Goal: Check status: Check status

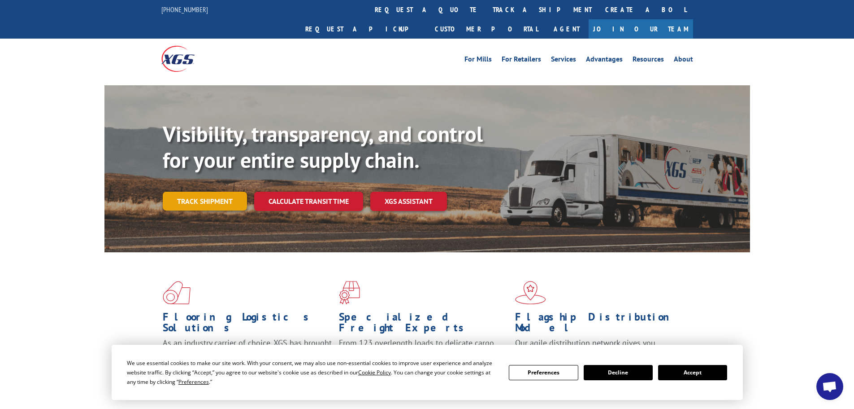
click at [223, 192] on link "Track shipment" at bounding box center [205, 201] width 84 height 19
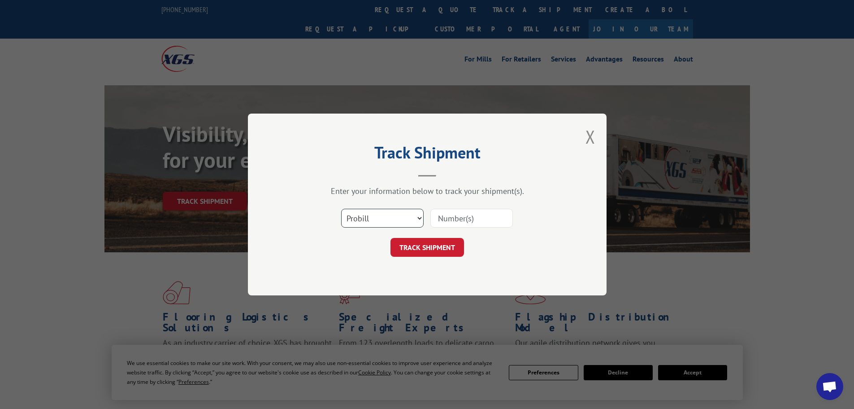
click at [418, 218] on select "Select category... Probill BOL PO" at bounding box center [382, 218] width 83 height 19
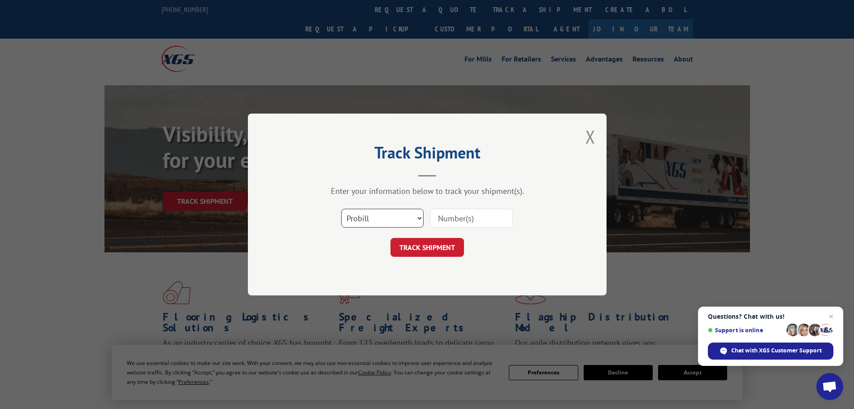
select select "bol"
click at [341, 209] on select "Select category... Probill BOL PO" at bounding box center [382, 218] width 83 height 19
click at [459, 213] on input at bounding box center [472, 218] width 83 height 19
paste input "2843448"
type input "2843448"
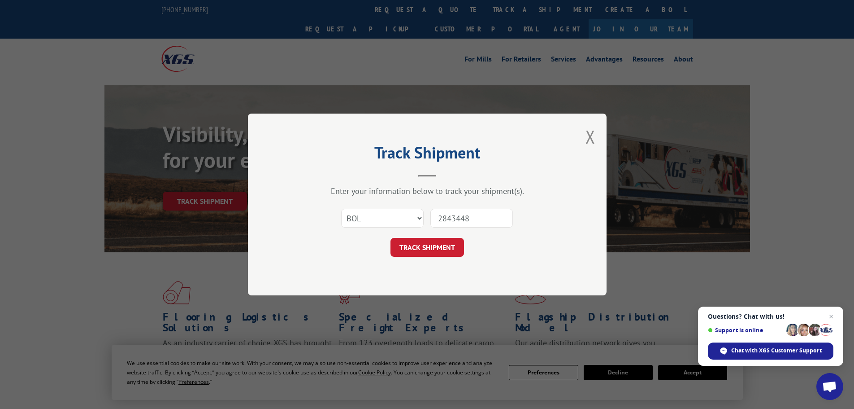
click button "TRACK SHIPMENT" at bounding box center [428, 247] width 74 height 19
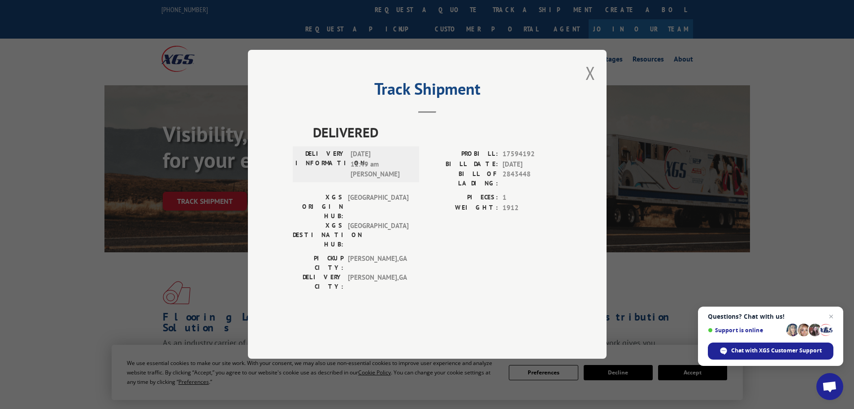
click at [449, 170] on label "BILL DATE:" at bounding box center [462, 164] width 71 height 10
click at [587, 85] on button "Close modal" at bounding box center [591, 73] width 10 height 24
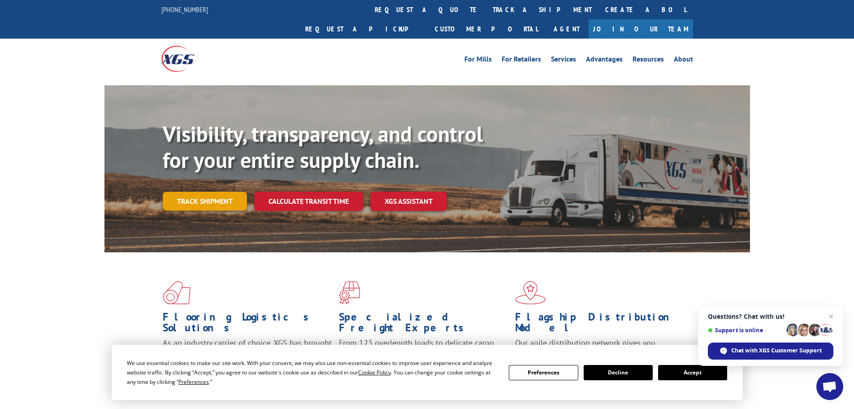
click at [212, 192] on link "Track shipment" at bounding box center [205, 201] width 84 height 19
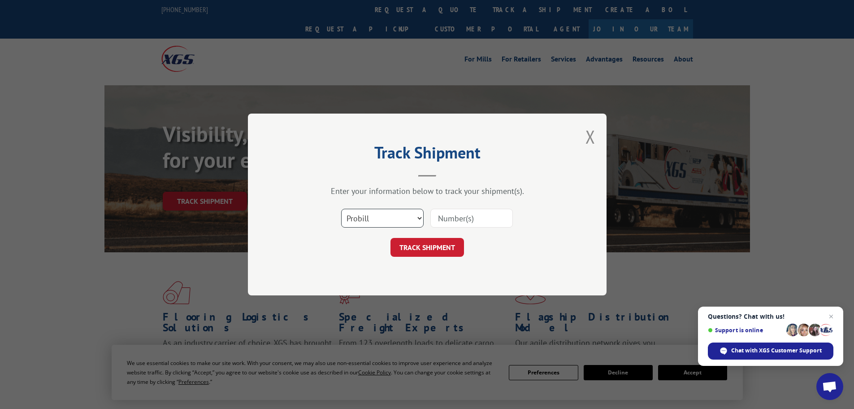
click at [389, 214] on select "Select category... Probill BOL PO" at bounding box center [382, 218] width 83 height 19
click at [492, 214] on input at bounding box center [472, 218] width 83 height 19
paste input "2843448"
type input "2843448"
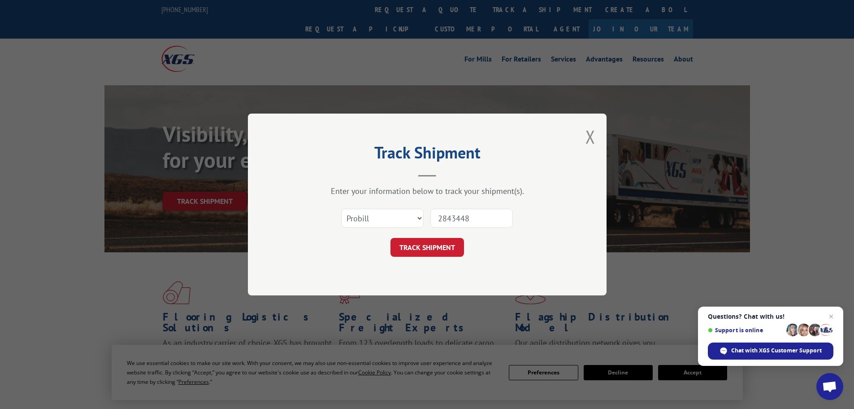
click button "TRACK SHIPMENT" at bounding box center [428, 247] width 74 height 19
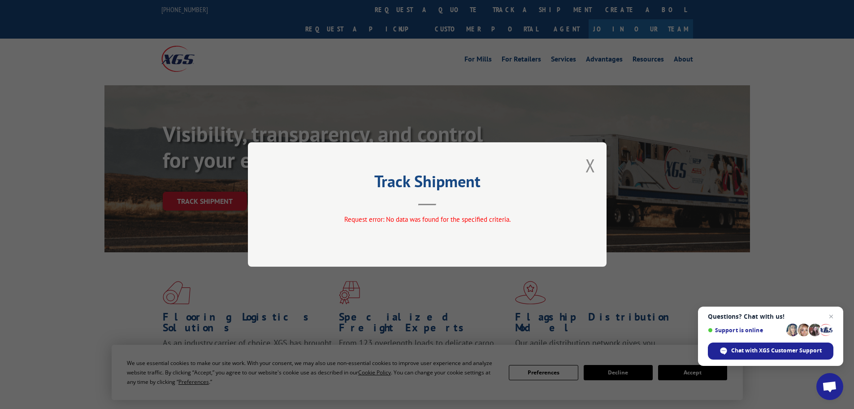
click at [583, 164] on div "Track Shipment Request error: No data was found for the specified criteria." at bounding box center [427, 204] width 359 height 124
click at [596, 165] on div "Track Shipment Request error: No data was found for the specified criteria." at bounding box center [427, 204] width 359 height 124
click at [592, 167] on button "Close modal" at bounding box center [591, 165] width 10 height 24
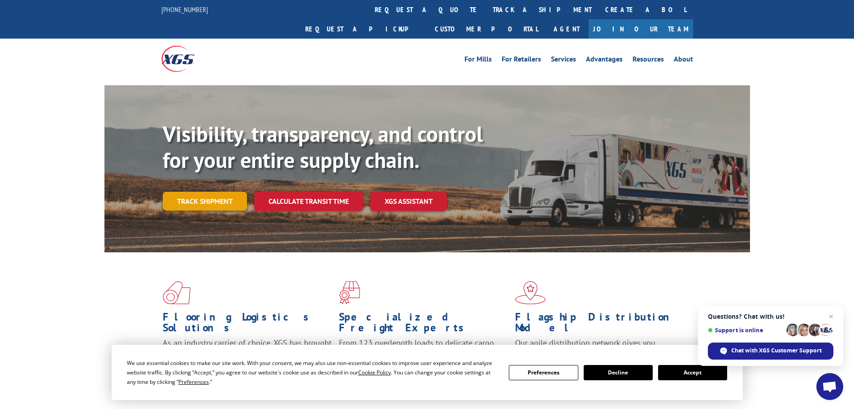
click at [186, 192] on link "Track shipment" at bounding box center [205, 201] width 84 height 19
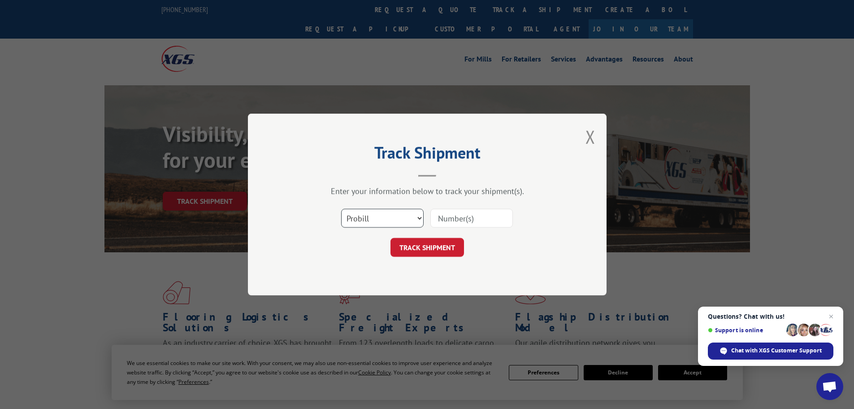
click at [411, 223] on select "Select category... Probill BOL PO" at bounding box center [382, 218] width 83 height 19
select select "bol"
click at [341, 209] on select "Select category... Probill BOL PO" at bounding box center [382, 218] width 83 height 19
click at [477, 218] on input at bounding box center [472, 218] width 83 height 19
paste input "2843448"
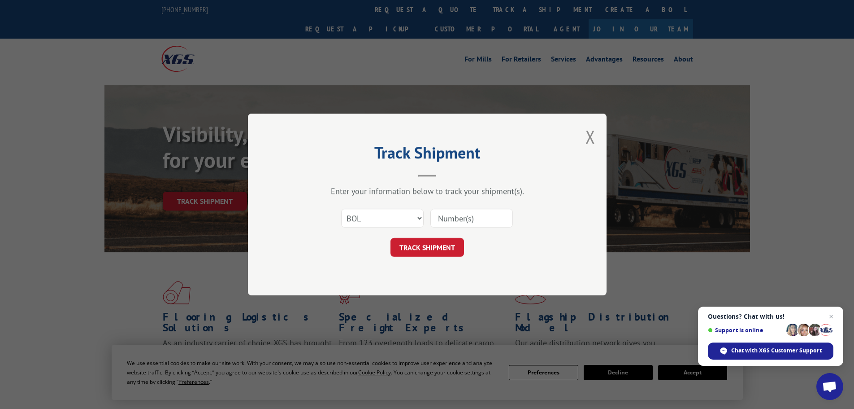
type input "2843448"
click button "TRACK SHIPMENT" at bounding box center [428, 247] width 74 height 19
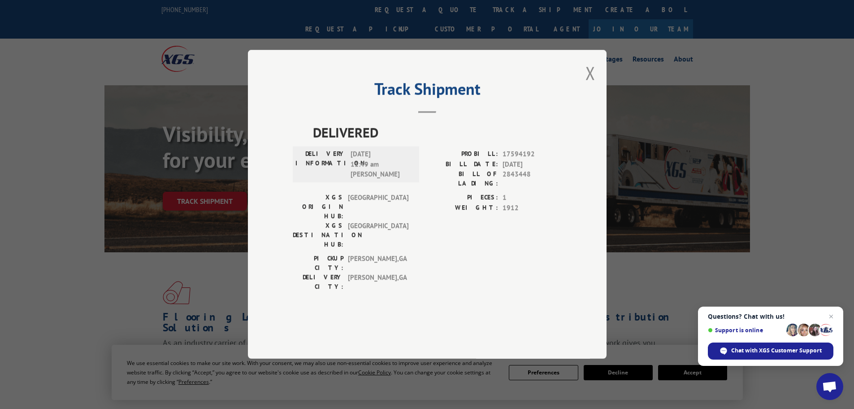
click at [271, 225] on div "Track Shipment DELIVERED DELIVERY INFORMATION: [DATE] 11:49 am [PERSON_NAME] PR…" at bounding box center [427, 204] width 359 height 309
